Goal: Information Seeking & Learning: Learn about a topic

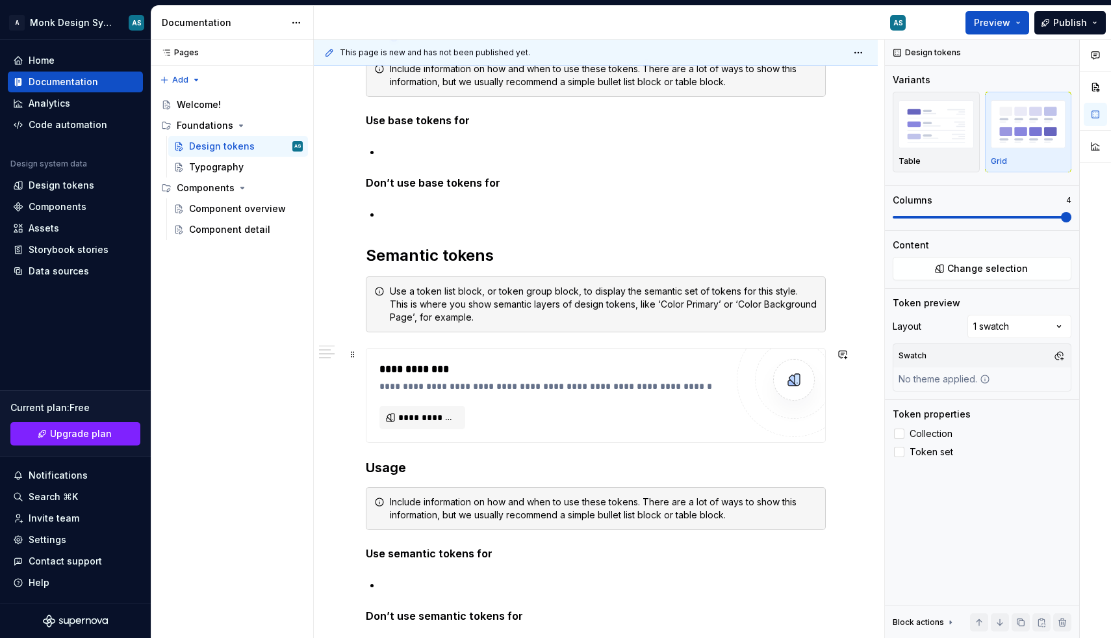
scroll to position [680, 0]
click at [440, 419] on span "**********" at bounding box center [427, 417] width 58 height 13
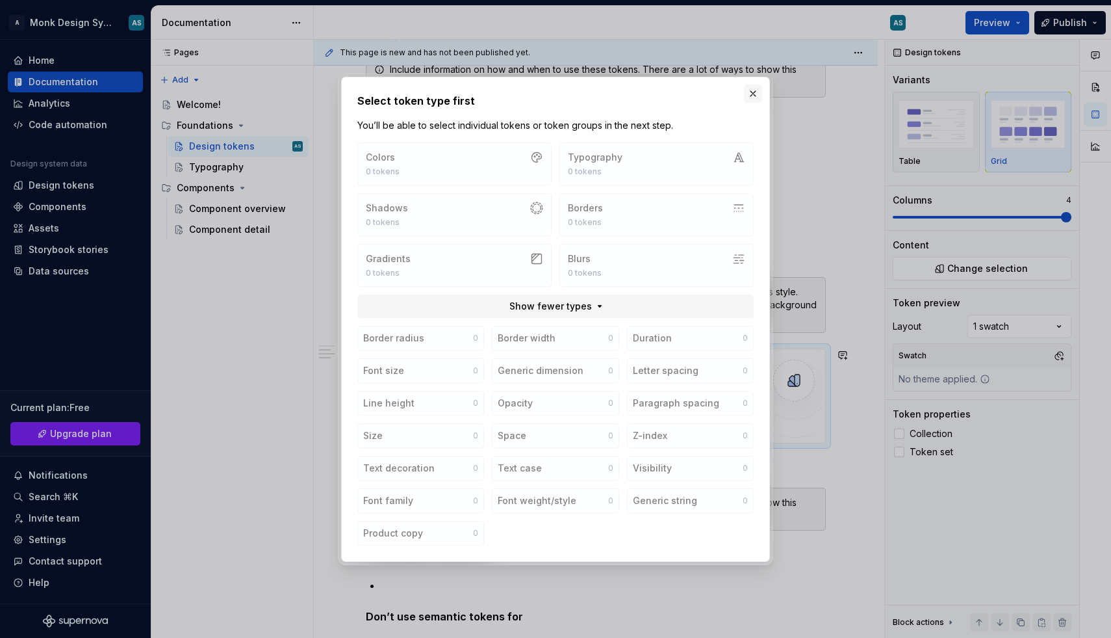
click at [752, 95] on button "button" at bounding box center [753, 93] width 18 height 18
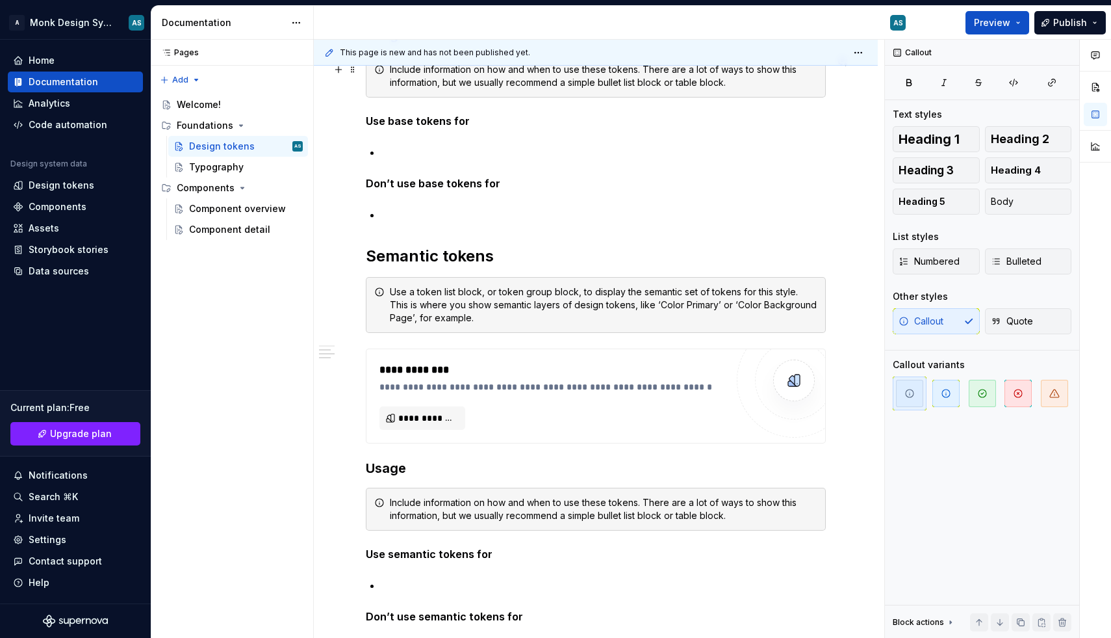
click at [752, 97] on div "Include information on how and when to use these tokens. There are a lot of way…" at bounding box center [596, 76] width 460 height 43
click at [643, 234] on div "**********" at bounding box center [596, 165] width 460 height 1182
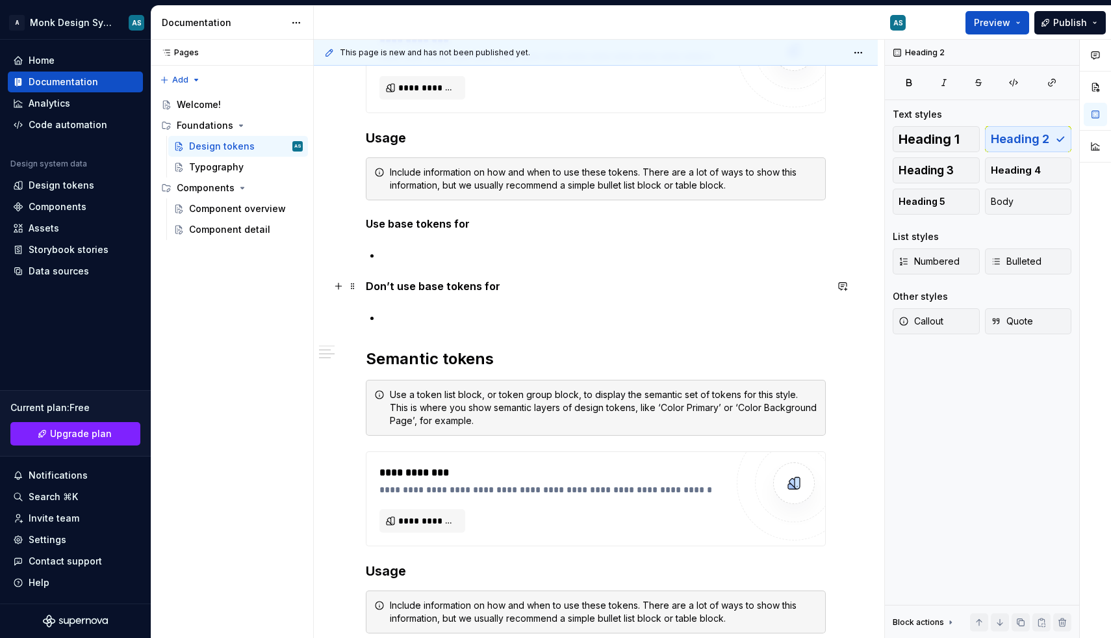
scroll to position [577, 0]
click at [423, 280] on strong "Don’t use base tokens for" at bounding box center [433, 286] width 135 height 13
click at [471, 283] on strong "Don’t use base tokens for" at bounding box center [433, 286] width 135 height 13
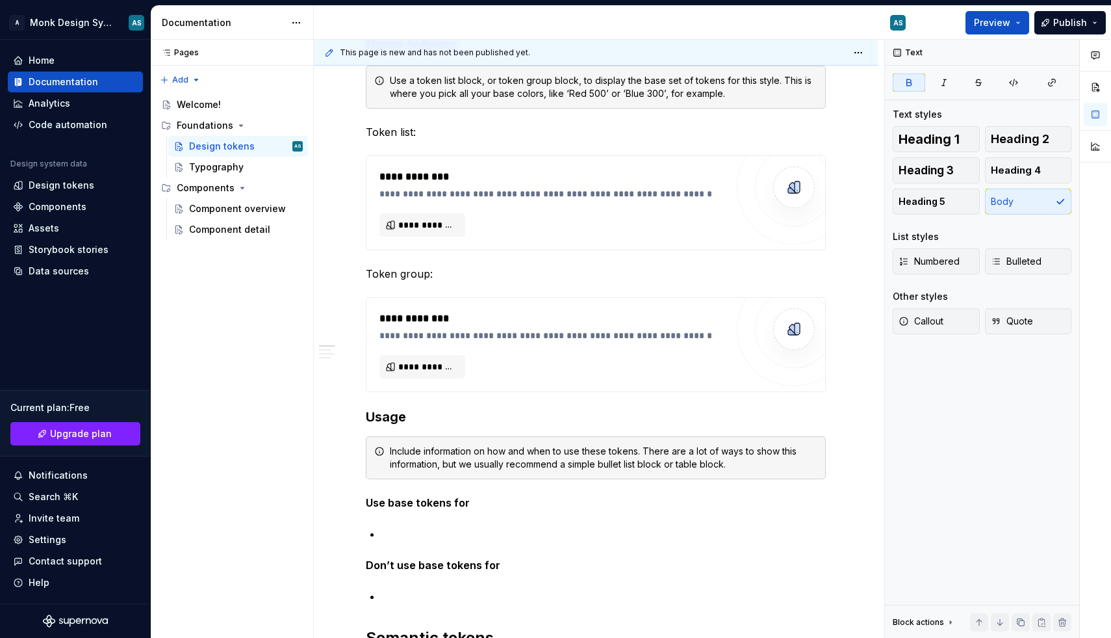
scroll to position [0, 0]
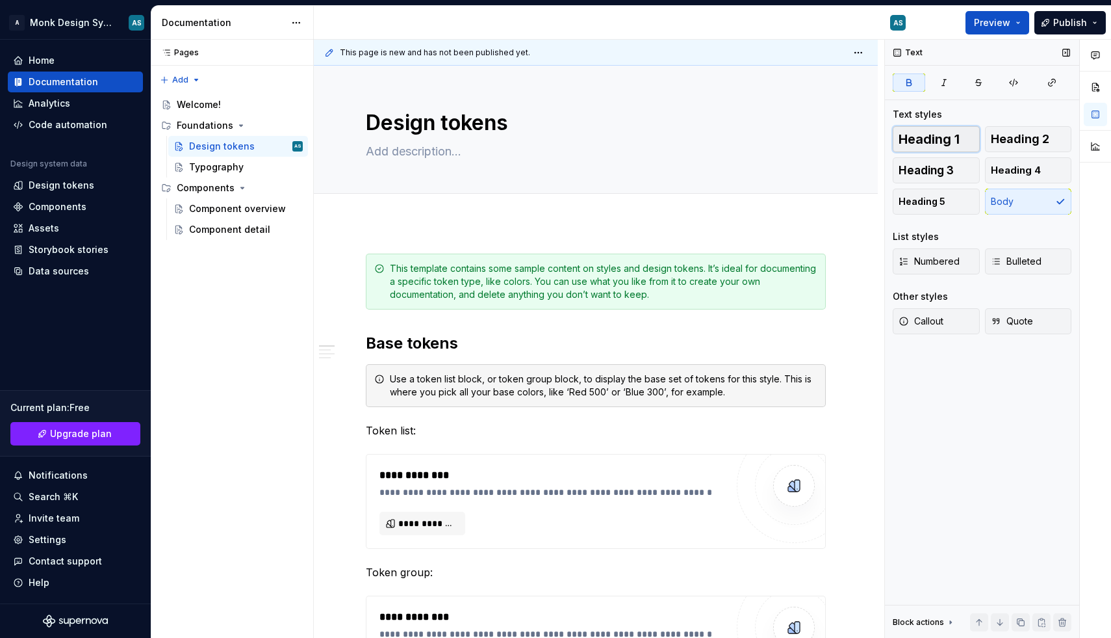
click at [926, 143] on span "Heading 1" at bounding box center [929, 139] width 61 height 13
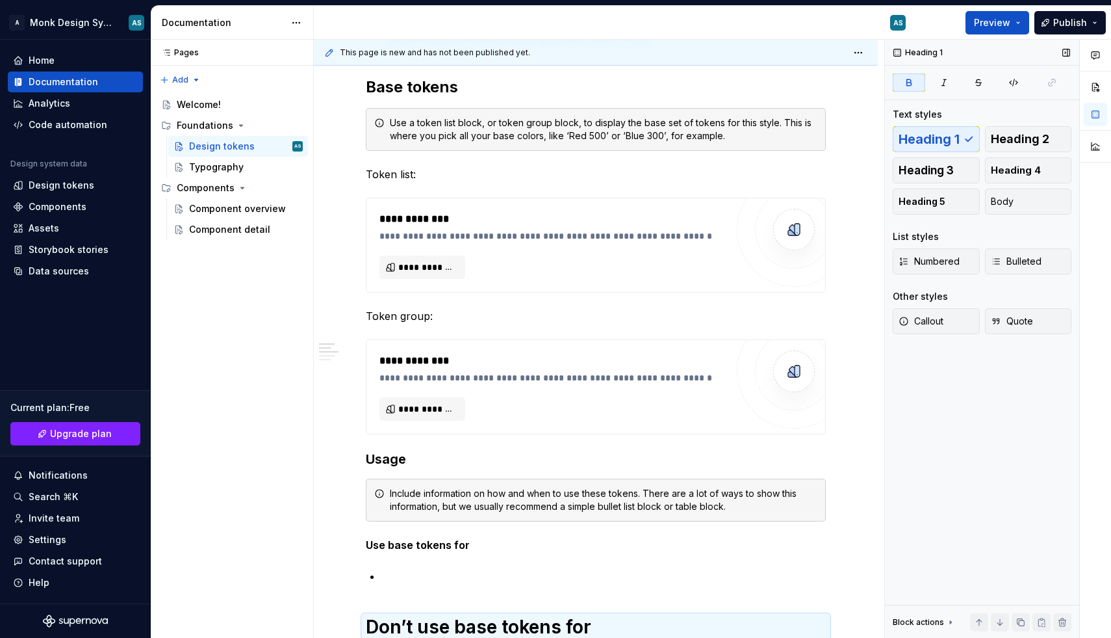
click at [1013, 152] on div "Heading 1 Heading 2 Heading 3 Heading 4 Heading 5 Body" at bounding box center [982, 170] width 179 height 88
click at [937, 161] on button "Heading 3" at bounding box center [936, 170] width 87 height 26
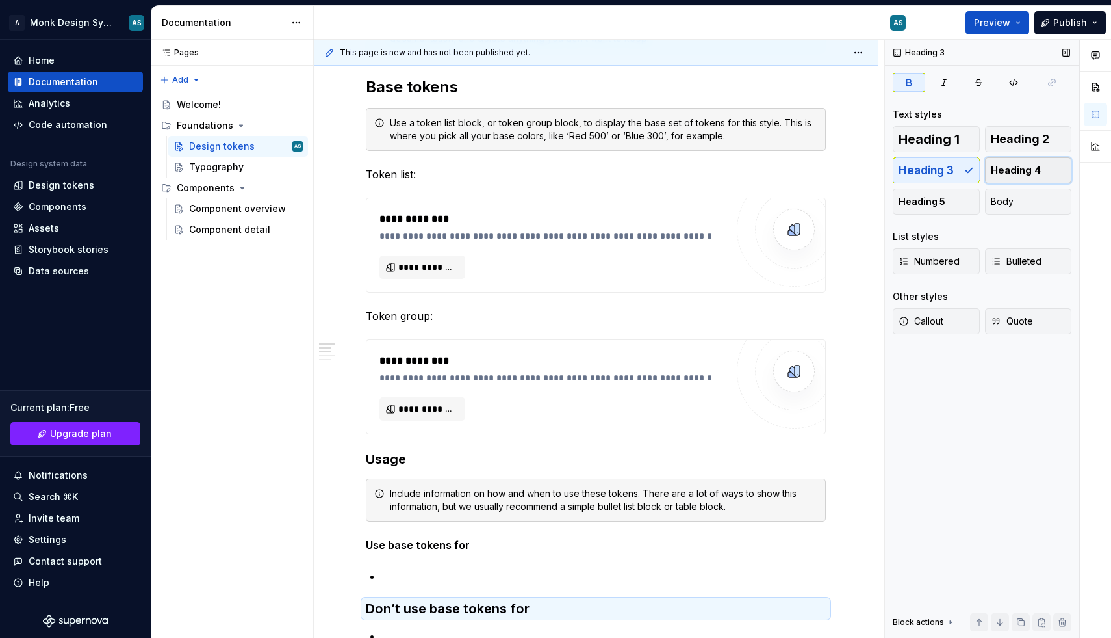
click at [1016, 176] on span "Heading 4" at bounding box center [1016, 170] width 50 height 13
click at [1008, 131] on button "Heading 2" at bounding box center [1028, 139] width 87 height 26
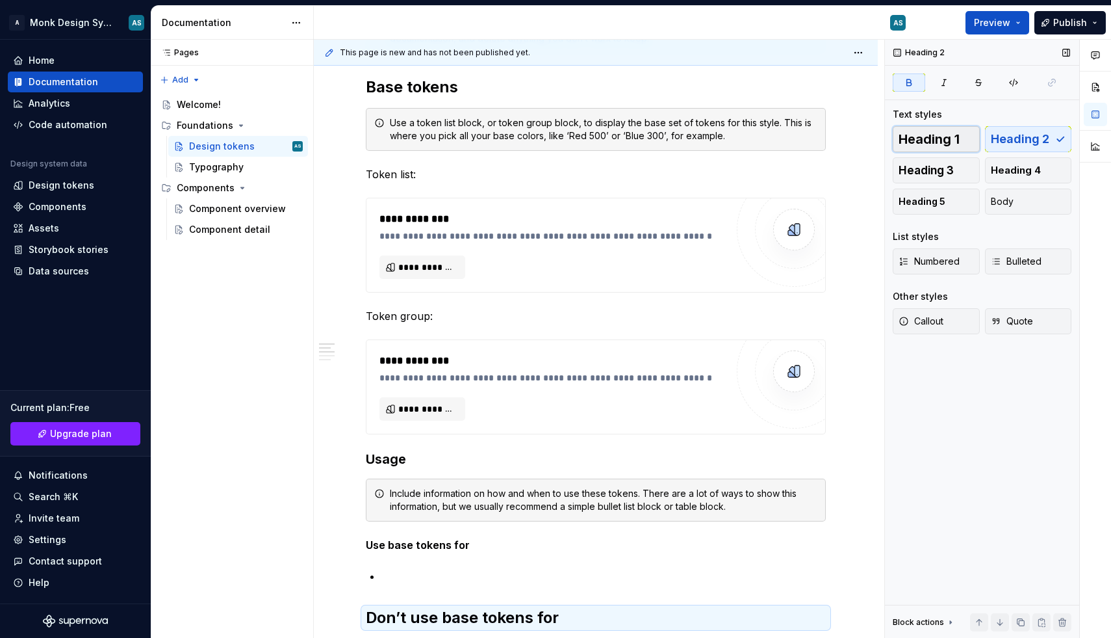
click at [931, 137] on span "Heading 1" at bounding box center [929, 139] width 61 height 13
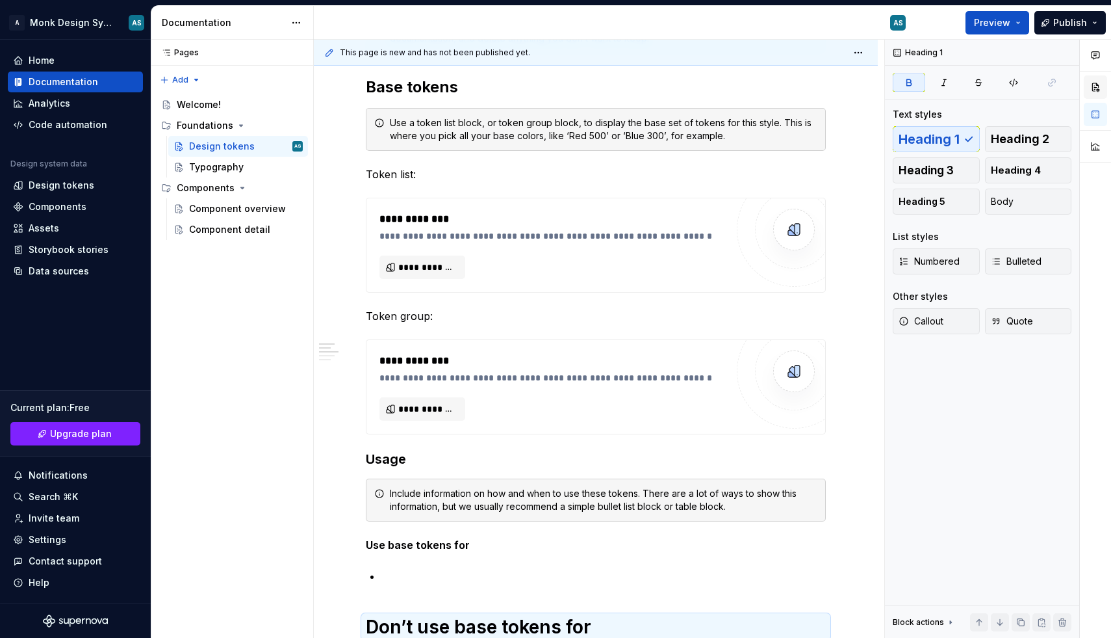
click at [1096, 86] on button "button" at bounding box center [1095, 86] width 23 height 23
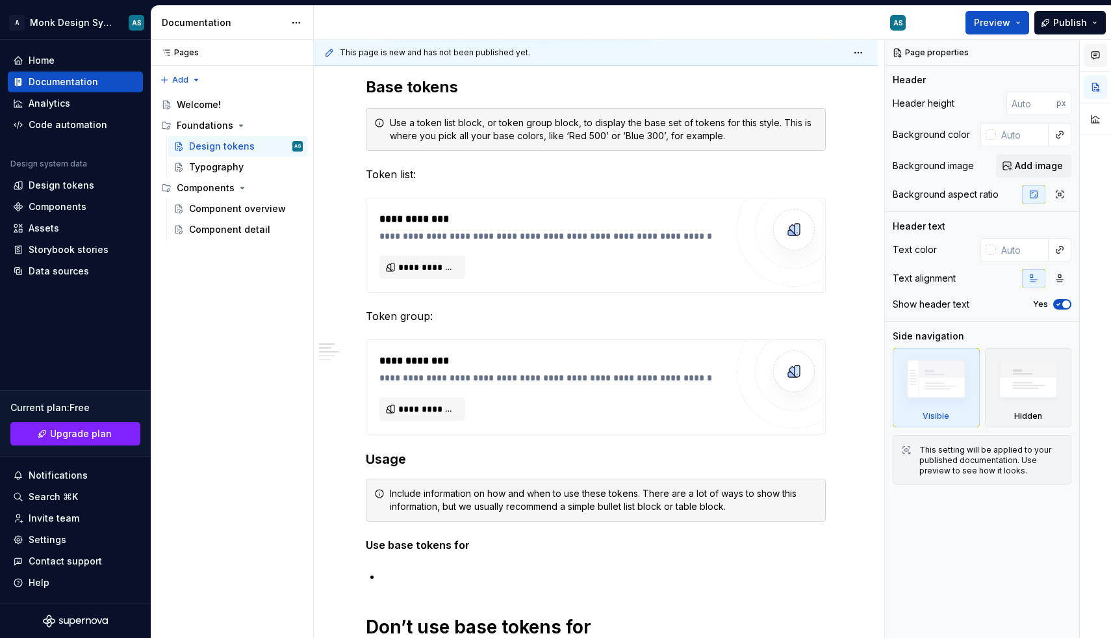
click at [1102, 60] on button "button" at bounding box center [1095, 55] width 23 height 23
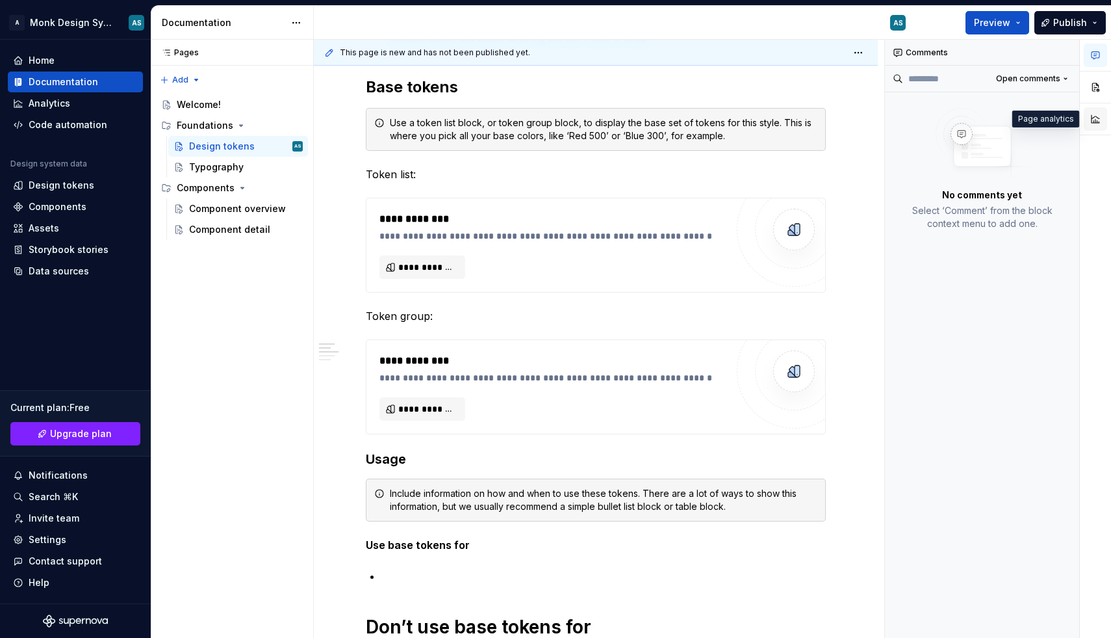
click at [1091, 124] on button "button" at bounding box center [1095, 118] width 23 height 23
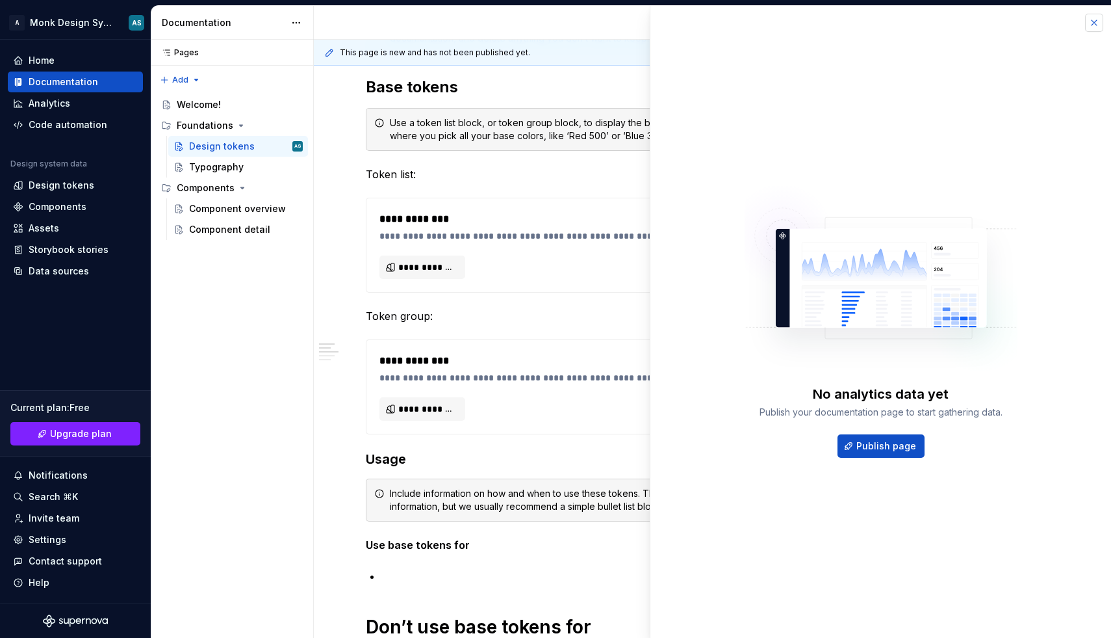
click at [1096, 20] on button "button" at bounding box center [1094, 23] width 18 height 18
type textarea "*"
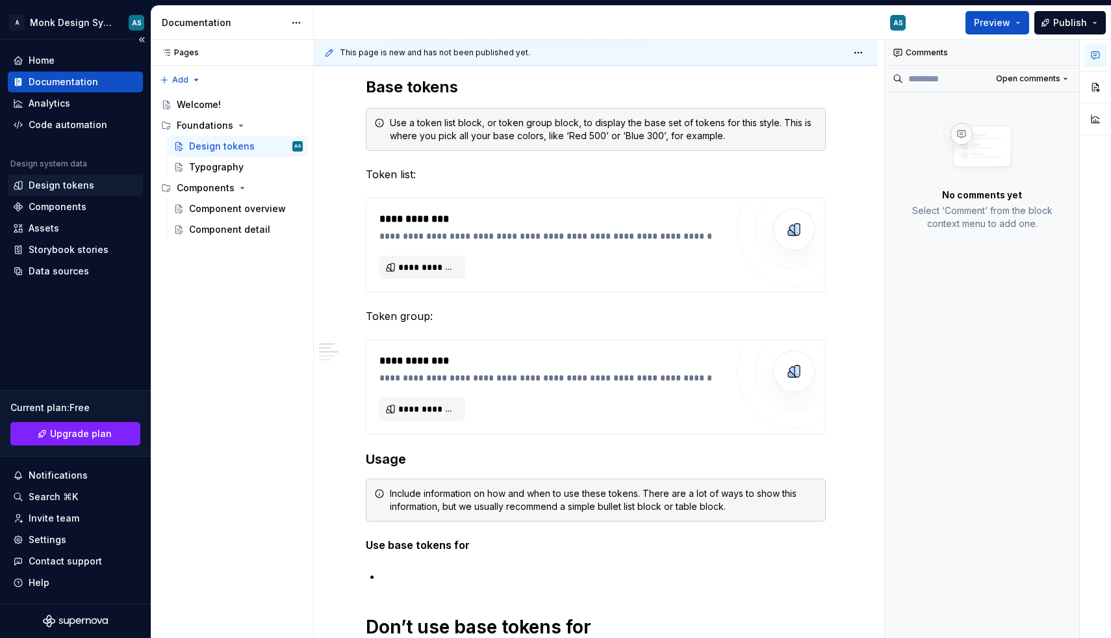
click at [80, 192] on div "Design tokens" at bounding box center [75, 185] width 135 height 21
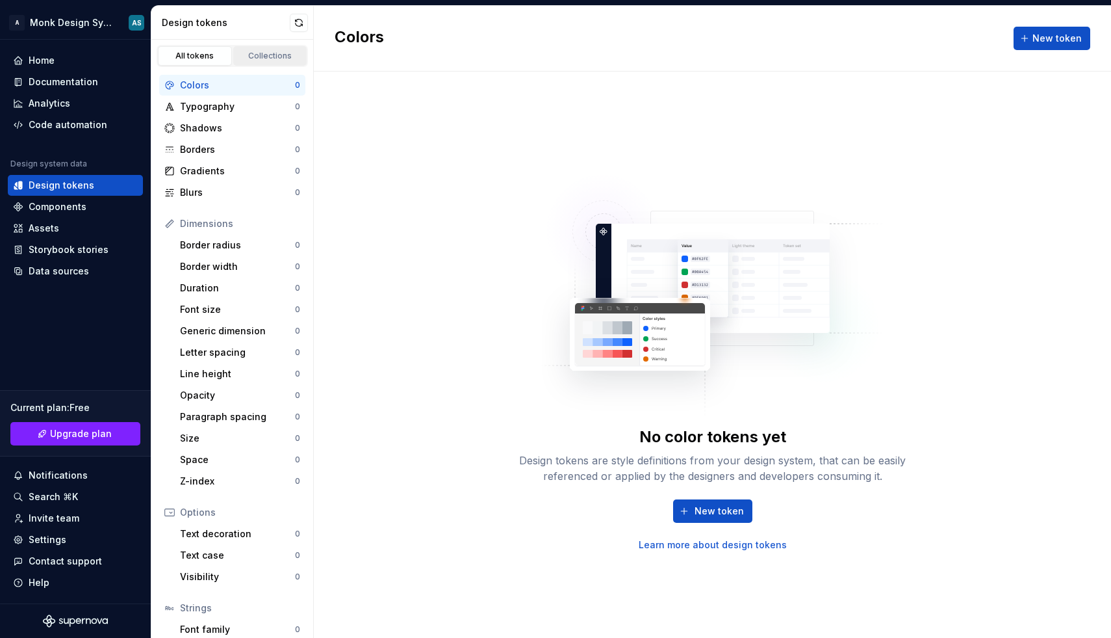
click at [272, 56] on div "Collections" at bounding box center [270, 56] width 65 height 10
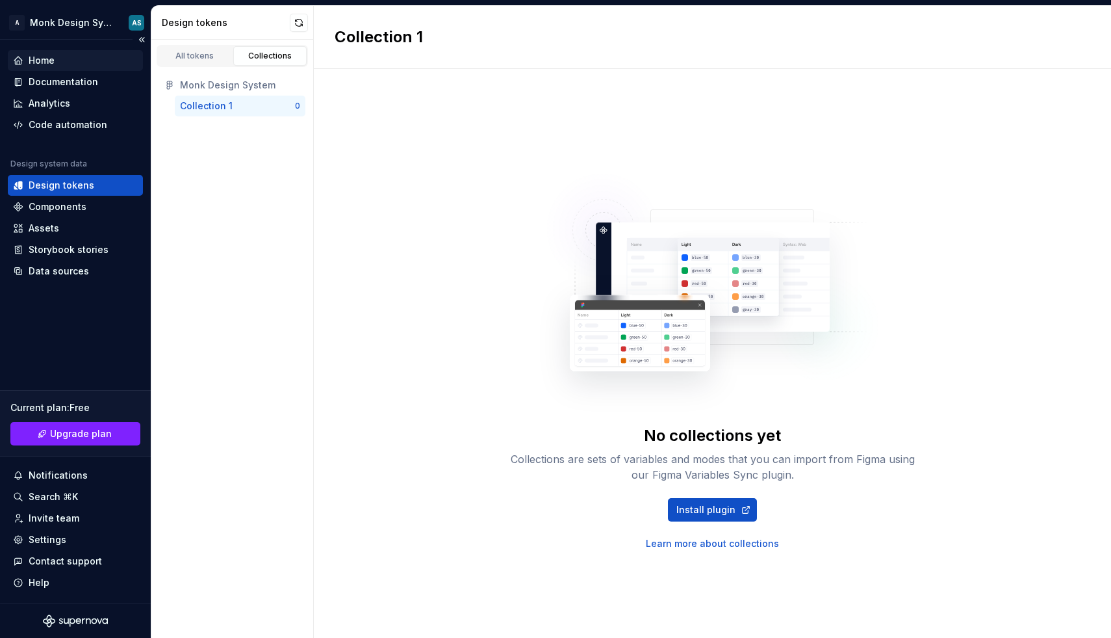
click at [55, 58] on div "Home" at bounding box center [75, 60] width 125 height 13
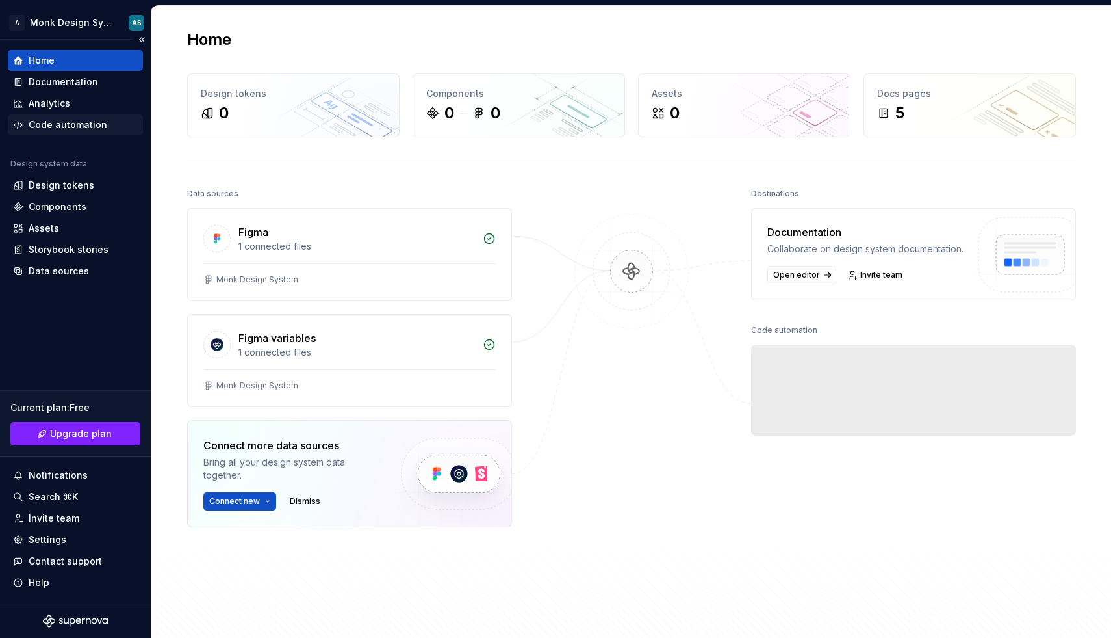
click at [71, 128] on div "Code automation" at bounding box center [68, 124] width 79 height 13
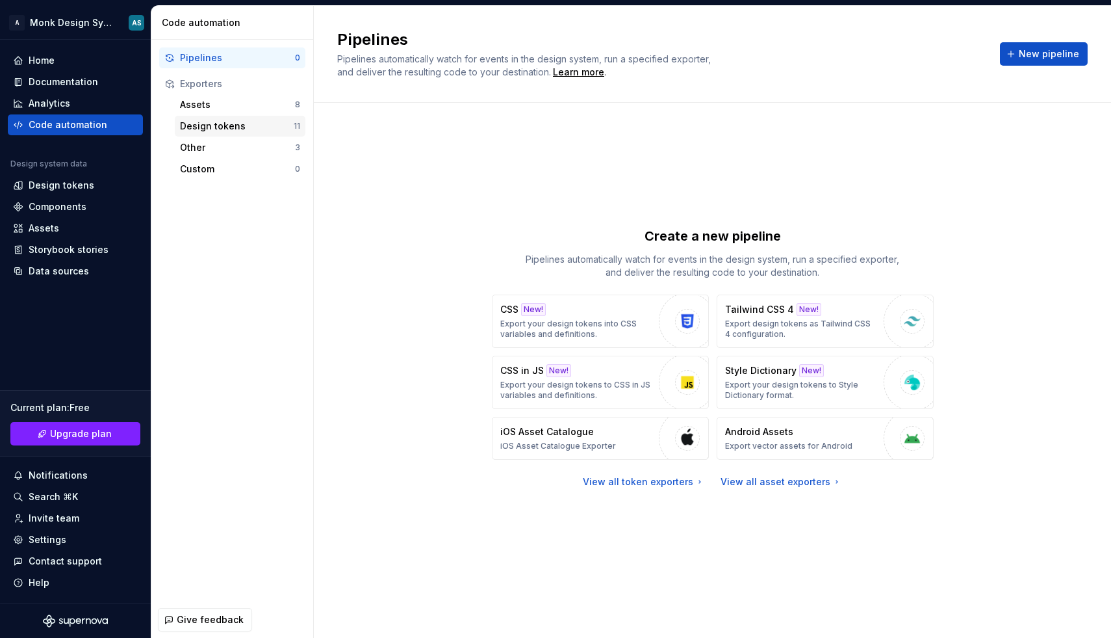
click at [223, 118] on div "Design tokens 11" at bounding box center [240, 126] width 131 height 21
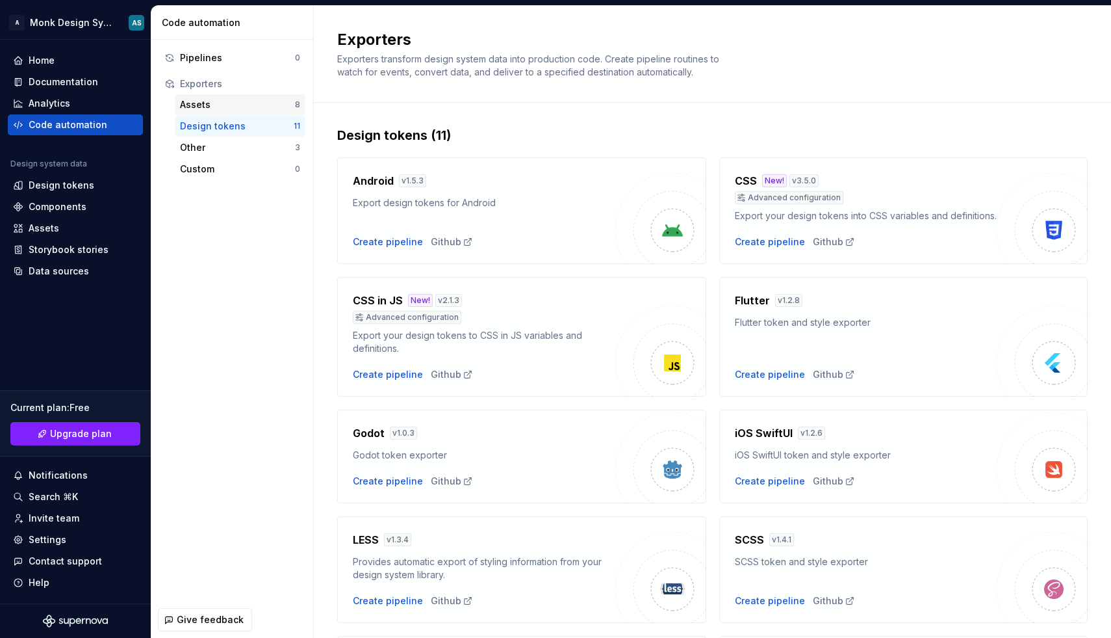
click at [220, 100] on div "Assets" at bounding box center [237, 104] width 115 height 13
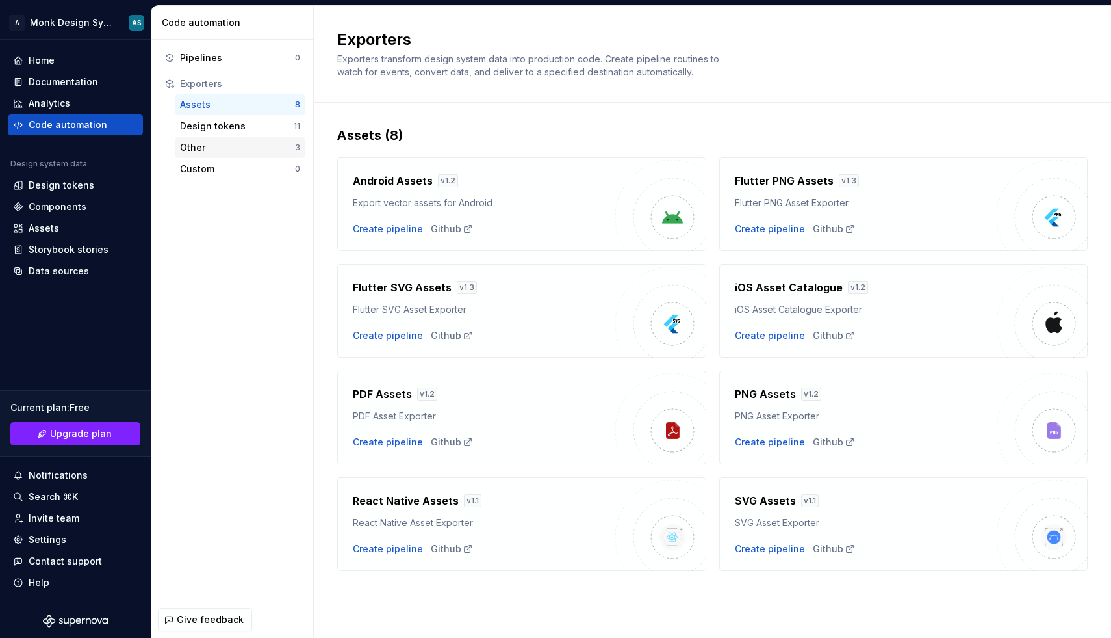
click at [258, 150] on div "Other" at bounding box center [237, 147] width 115 height 13
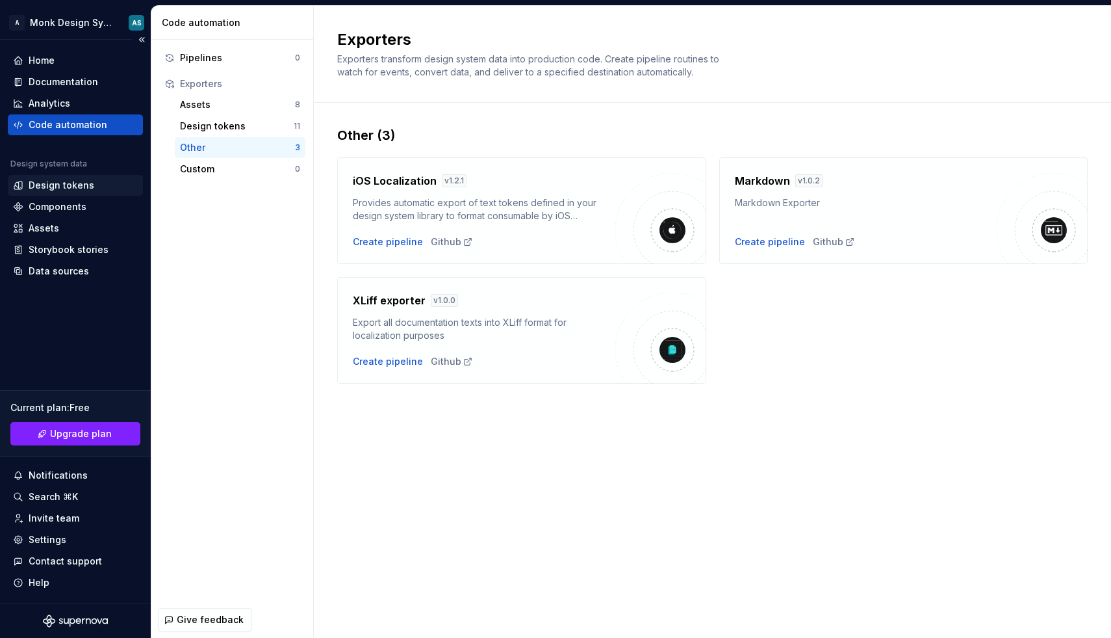
click at [64, 185] on div "Design tokens" at bounding box center [62, 185] width 66 height 13
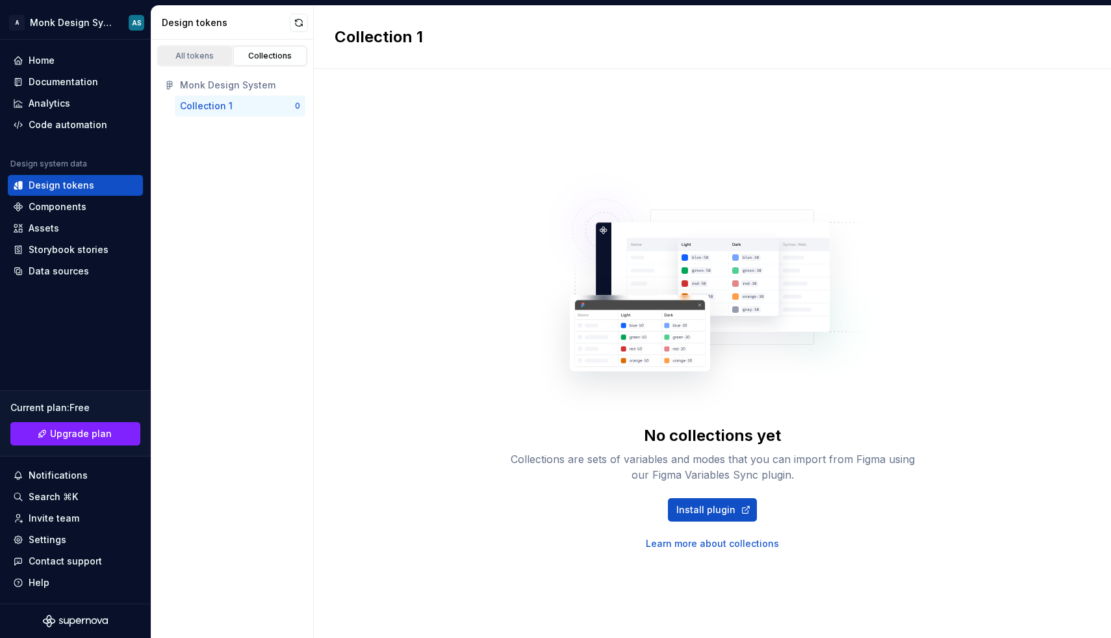
click at [205, 47] on link "All tokens" at bounding box center [195, 55] width 74 height 19
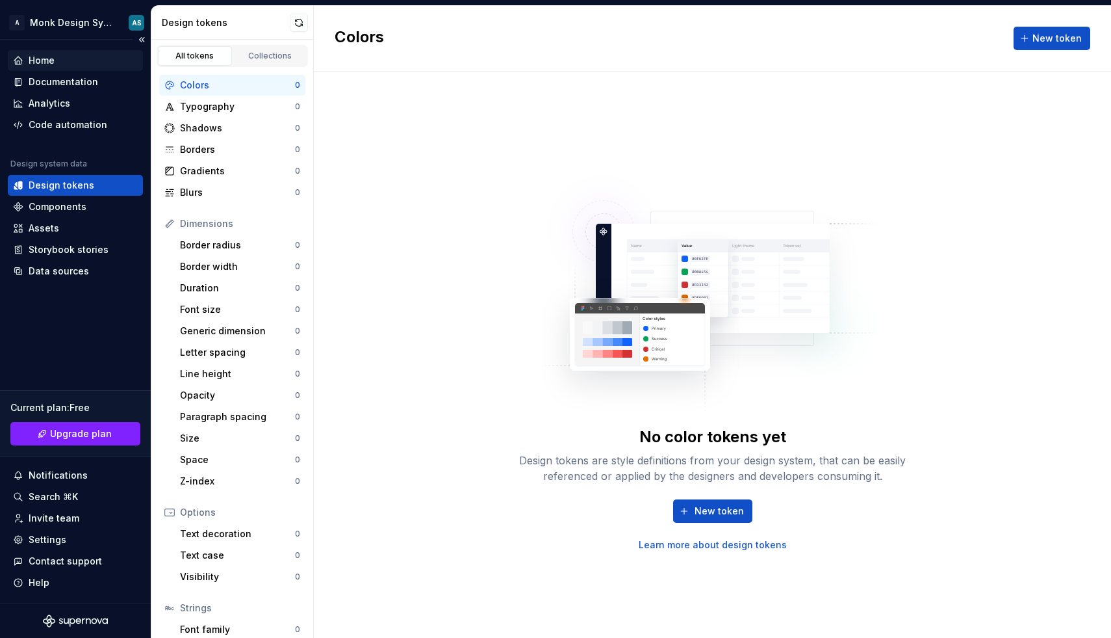
click at [99, 62] on div "Home" at bounding box center [75, 60] width 125 height 13
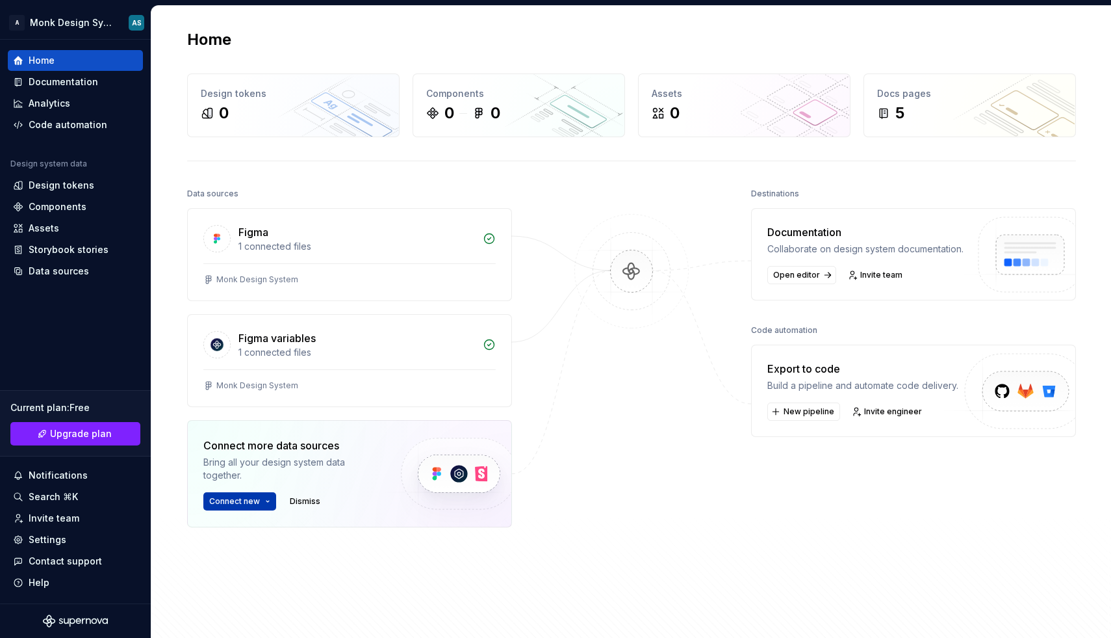
click at [262, 500] on html "A Monk Design System AS Home Documentation Analytics Code automation Design sys…" at bounding box center [555, 319] width 1111 height 638
click at [284, 527] on div "Figma library Import styles, components and icons." at bounding box center [299, 532] width 145 height 25
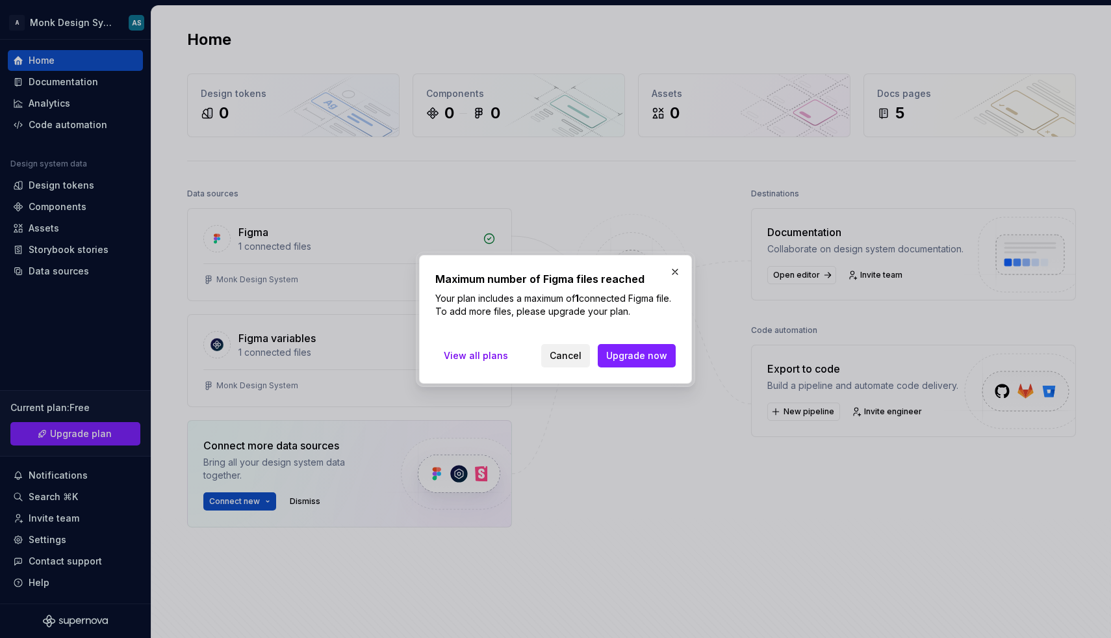
click at [570, 356] on span "Cancel" at bounding box center [566, 355] width 32 height 13
